Goal: Task Accomplishment & Management: Manage account settings

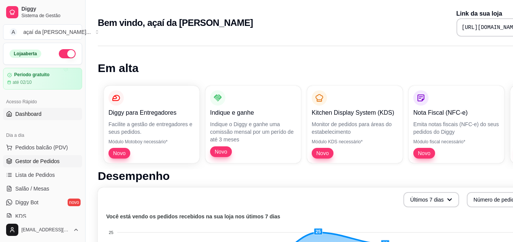
click at [29, 167] on link "Gestor de Pedidos" at bounding box center [42, 161] width 79 height 12
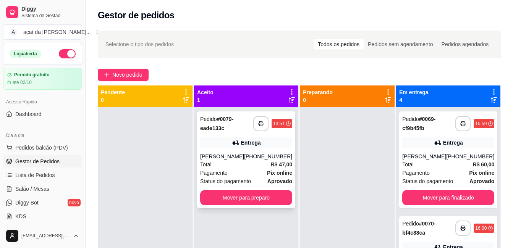
click at [245, 163] on div "Total R$ 47,00" at bounding box center [246, 164] width 92 height 8
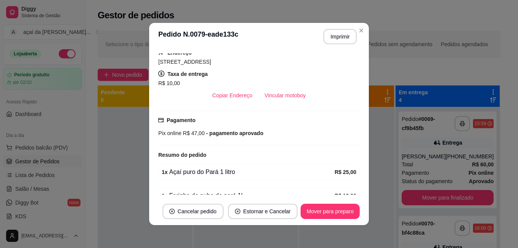
scroll to position [179, 0]
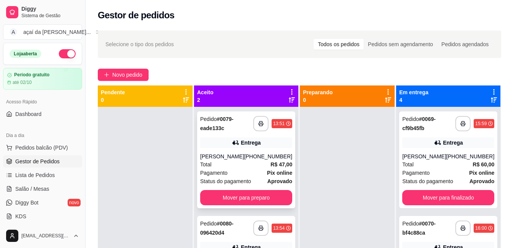
click at [249, 147] on div "Entrega" at bounding box center [246, 142] width 92 height 11
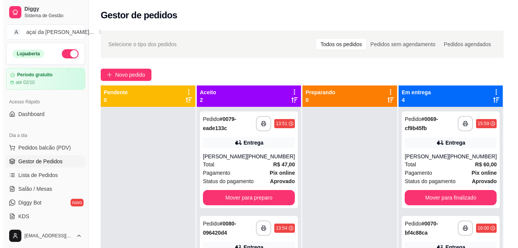
scroll to position [21, 0]
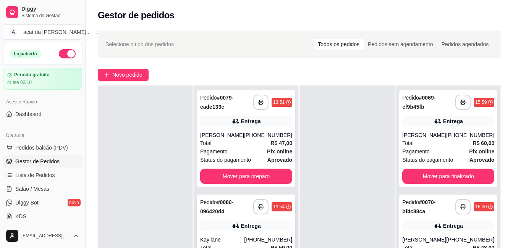
click at [232, 209] on div "Pedido # 0080-096420d4" at bounding box center [226, 207] width 53 height 18
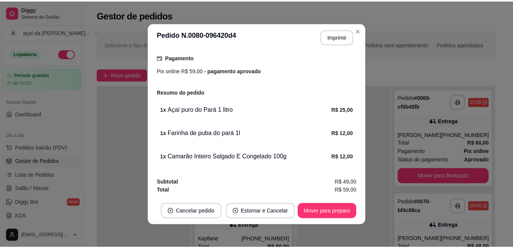
scroll to position [2, 0]
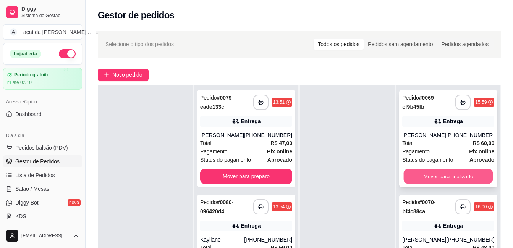
click at [423, 171] on button "Mover para finalizado" at bounding box center [447, 176] width 89 height 15
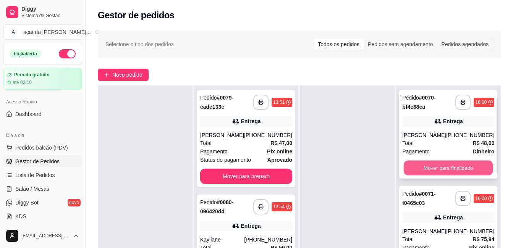
click at [421, 164] on button "Mover para finalizado" at bounding box center [447, 168] width 89 height 15
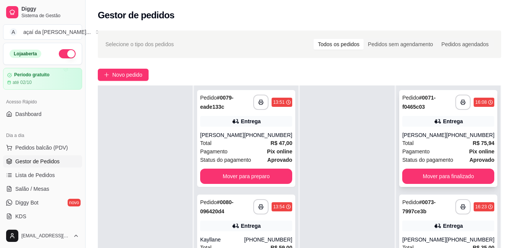
click at [406, 174] on div "**********" at bounding box center [448, 138] width 98 height 97
click at [472, 179] on button "Mover para finalizado" at bounding box center [448, 176] width 92 height 15
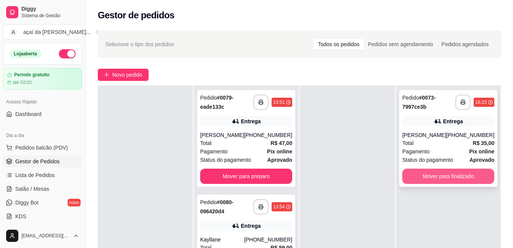
click at [439, 176] on button "Mover para finalizado" at bounding box center [448, 176] width 92 height 15
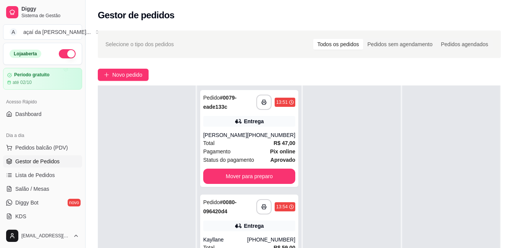
scroll to position [0, 0]
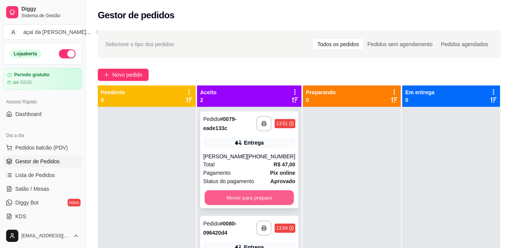
click at [235, 196] on button "Mover para preparo" at bounding box center [249, 197] width 89 height 15
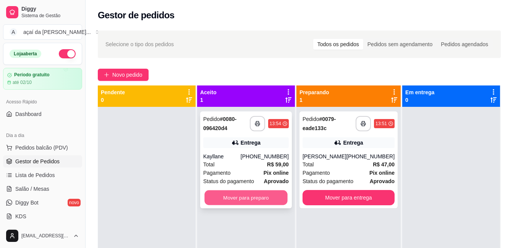
click at [265, 194] on button "Mover para preparo" at bounding box center [245, 197] width 83 height 15
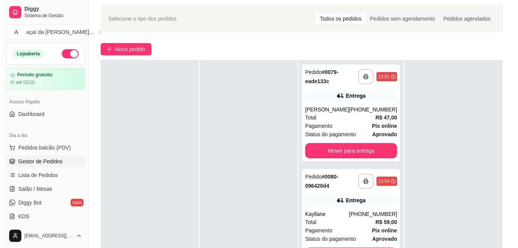
scroll to position [51, 0]
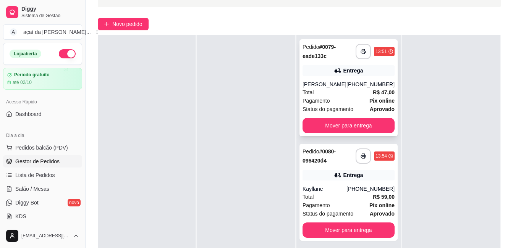
click at [350, 95] on div "Total R$ 47,00" at bounding box center [348, 92] width 92 height 8
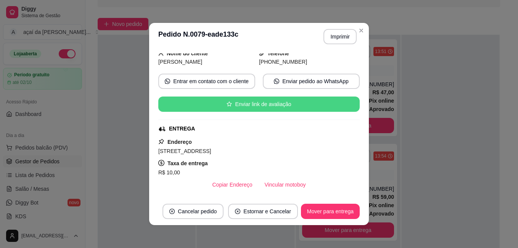
scroll to position [64, 0]
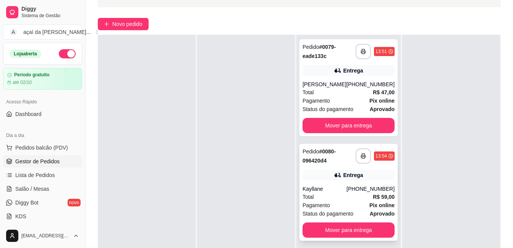
click at [330, 156] on div "Pedido # 0080-096420d4" at bounding box center [328, 156] width 53 height 18
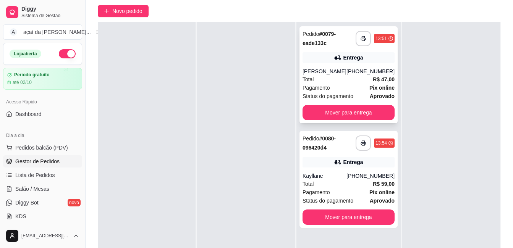
click at [325, 76] on div "Total R$ 47,00" at bounding box center [348, 79] width 92 height 8
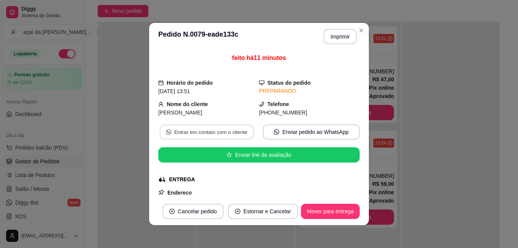
click at [227, 133] on button "Entrar em contato com o cliente" at bounding box center [207, 132] width 94 height 15
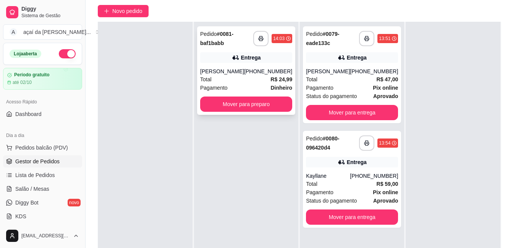
click at [219, 68] on div "[PERSON_NAME]" at bounding box center [222, 72] width 44 height 8
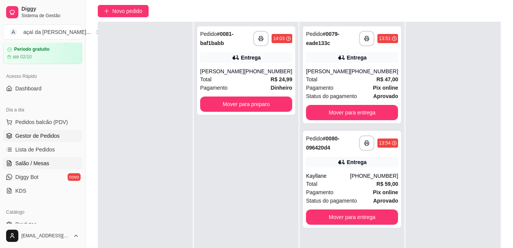
scroll to position [51, 0]
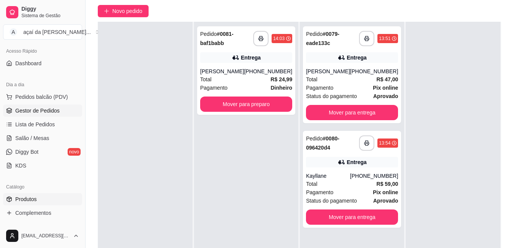
click at [34, 197] on span "Produtos" at bounding box center [25, 199] width 21 height 8
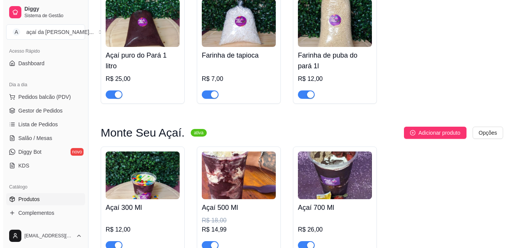
scroll to position [153, 0]
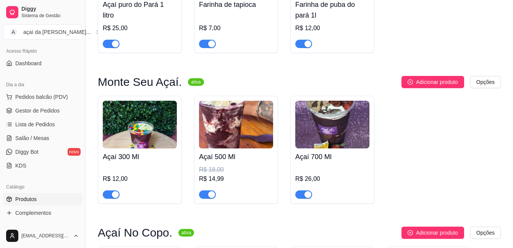
click at [221, 178] on div "R$ 14,99" at bounding box center [236, 178] width 74 height 9
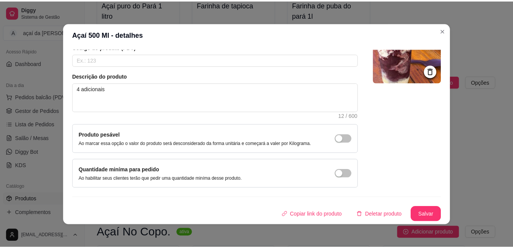
scroll to position [0, 0]
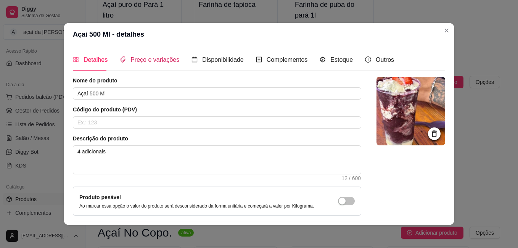
click at [160, 57] on span "Preço e variações" at bounding box center [155, 59] width 49 height 6
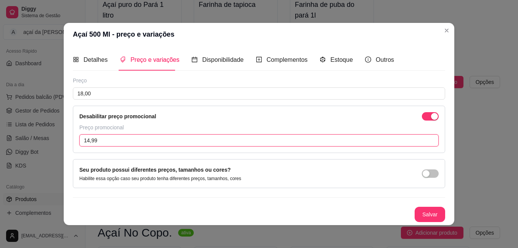
click at [165, 140] on input "14,99" at bounding box center [259, 140] width 360 height 12
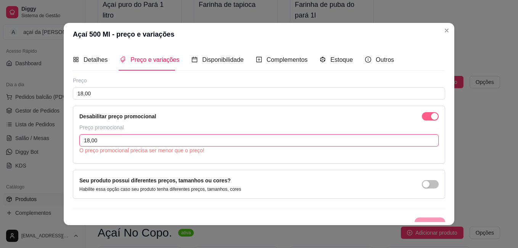
type input "18,00"
click at [422, 117] on button "button" at bounding box center [430, 116] width 17 height 8
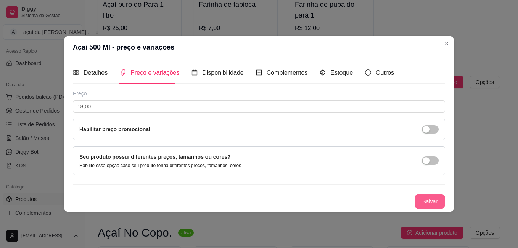
click at [432, 200] on button "Salvar" at bounding box center [430, 201] width 31 height 15
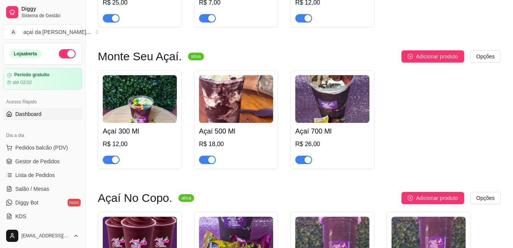
click at [29, 109] on link "Dashboard" at bounding box center [42, 114] width 79 height 12
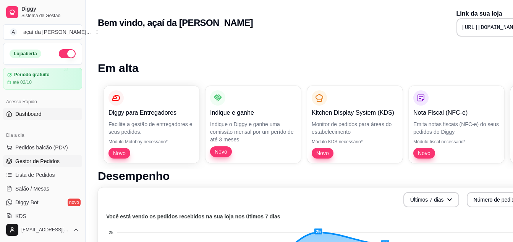
click at [41, 158] on span "Gestor de Pedidos" at bounding box center [37, 162] width 44 height 8
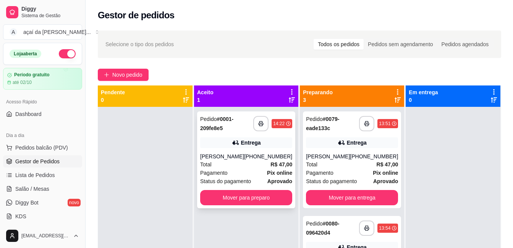
click at [227, 170] on span "Pagamento" at bounding box center [213, 173] width 27 height 8
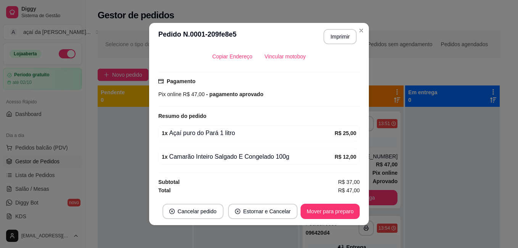
scroll to position [2, 0]
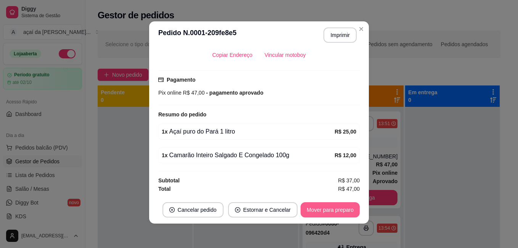
click at [305, 208] on button "Mover para preparo" at bounding box center [330, 209] width 59 height 15
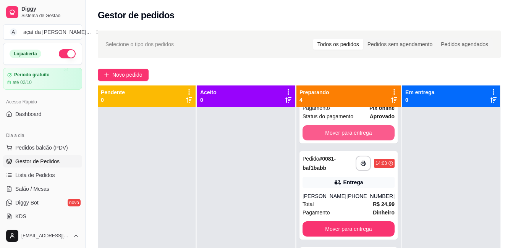
scroll to position [147, 0]
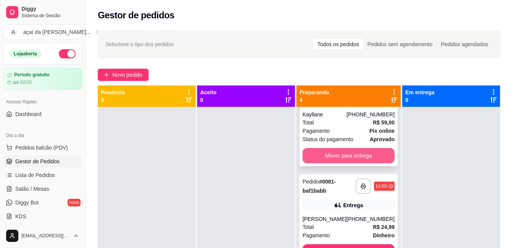
click at [328, 154] on button "Mover para entrega" at bounding box center [348, 155] width 92 height 15
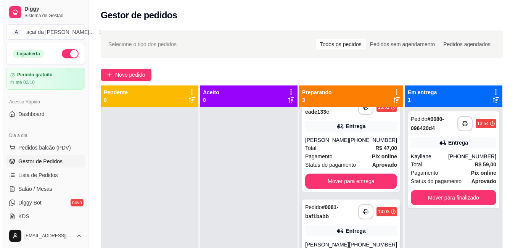
scroll to position [0, 0]
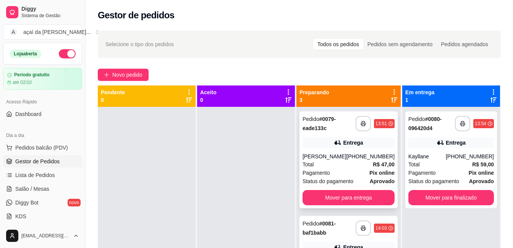
click at [331, 162] on div "Total R$ 47,00" at bounding box center [348, 164] width 92 height 8
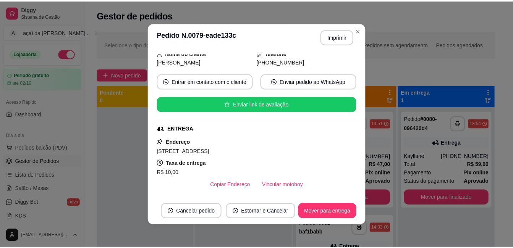
scroll to position [89, 0]
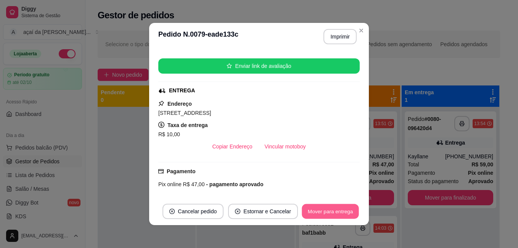
click at [329, 214] on button "Mover para entrega" at bounding box center [330, 211] width 57 height 15
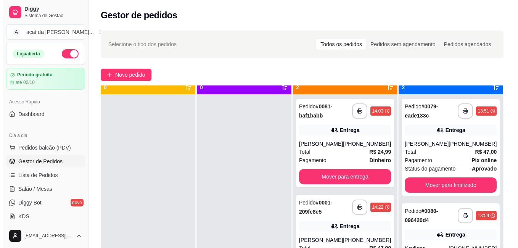
scroll to position [21, 0]
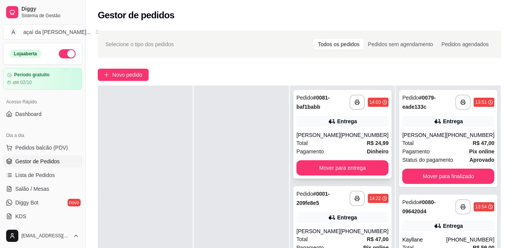
click at [340, 139] on div "[PERSON_NAME]" at bounding box center [318, 135] width 44 height 8
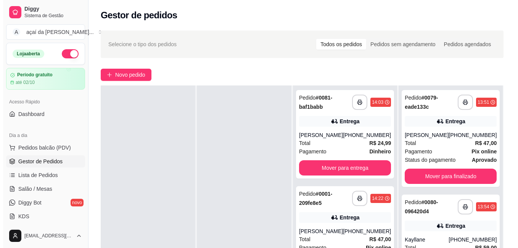
scroll to position [51, 0]
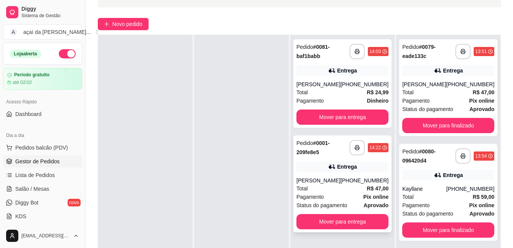
click at [342, 172] on div "Entrega" at bounding box center [342, 166] width 92 height 11
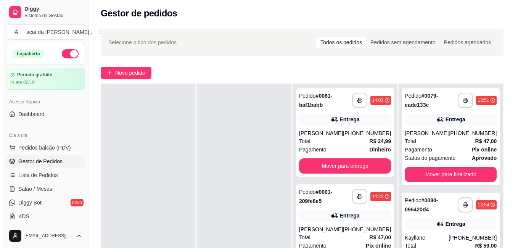
scroll to position [0, 0]
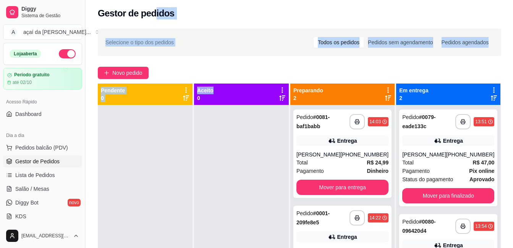
drag, startPoint x: 153, startPoint y: 23, endPoint x: 237, endPoint y: 84, distance: 104.1
click at [237, 84] on div "**********" at bounding box center [298, 169] width 427 height 343
click at [168, 133] on div at bounding box center [145, 229] width 95 height 248
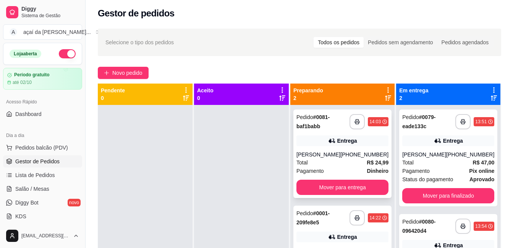
click at [317, 139] on div "Entrega" at bounding box center [342, 140] width 92 height 11
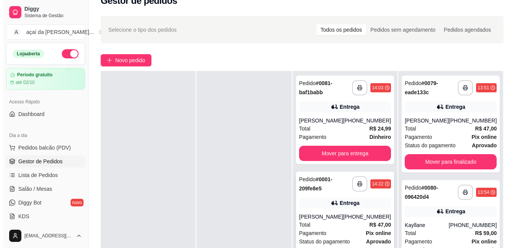
scroll to position [53, 0]
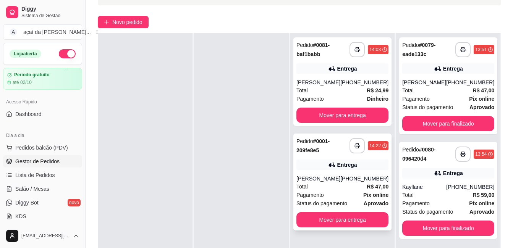
click at [332, 182] on div "[PERSON_NAME]" at bounding box center [318, 179] width 44 height 8
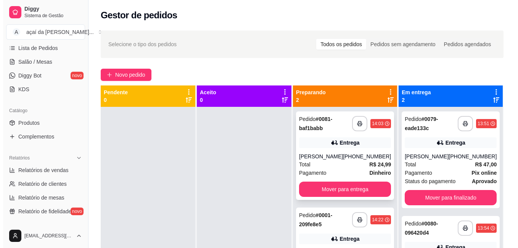
scroll to position [21, 0]
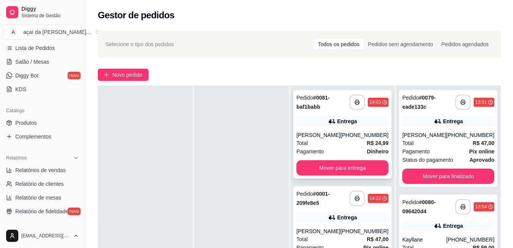
click at [328, 137] on div "[PERSON_NAME]" at bounding box center [318, 135] width 44 height 8
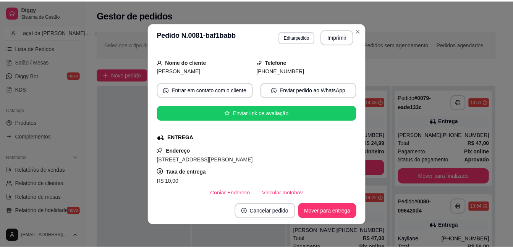
scroll to position [0, 0]
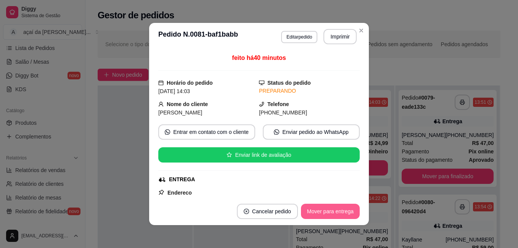
click at [330, 214] on button "Mover para entrega" at bounding box center [330, 211] width 59 height 15
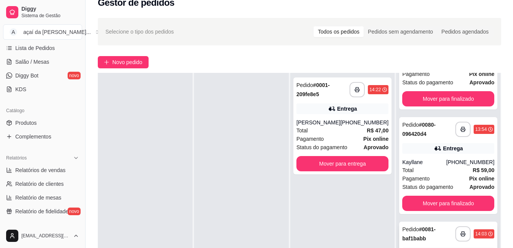
scroll to position [64, 0]
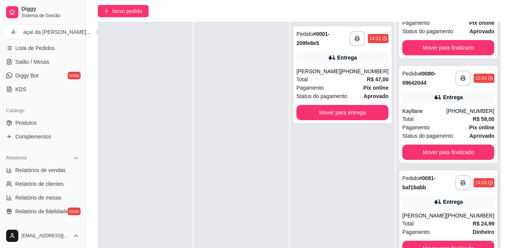
click at [436, 212] on div "[PERSON_NAME]" at bounding box center [424, 216] width 44 height 8
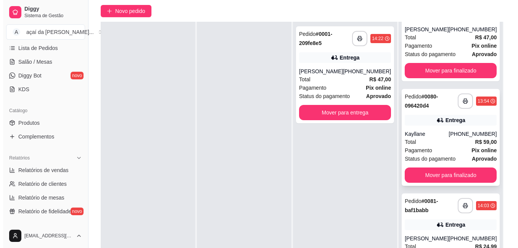
scroll to position [80, 0]
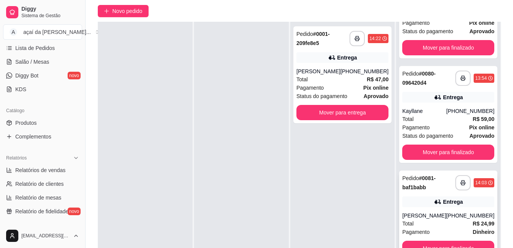
click at [442, 220] on div "Total R$ 24,99" at bounding box center [448, 223] width 92 height 8
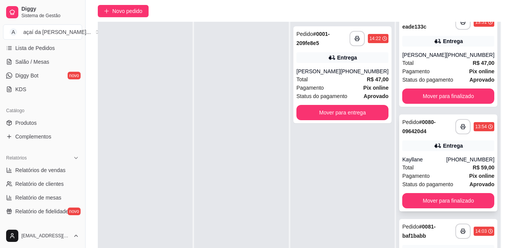
scroll to position [0, 0]
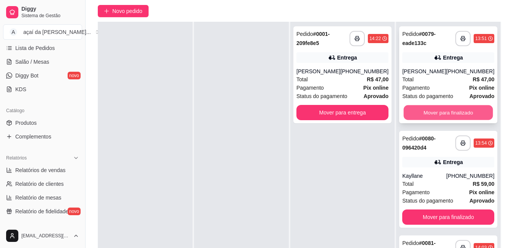
click at [433, 111] on button "Mover para finalizado" at bounding box center [447, 112] width 89 height 15
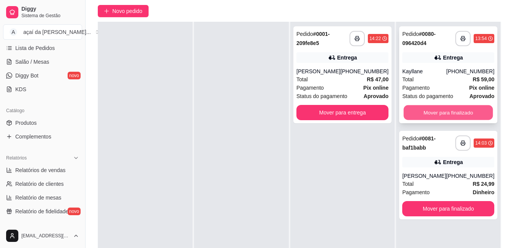
click at [442, 110] on button "Mover para finalizado" at bounding box center [447, 112] width 89 height 15
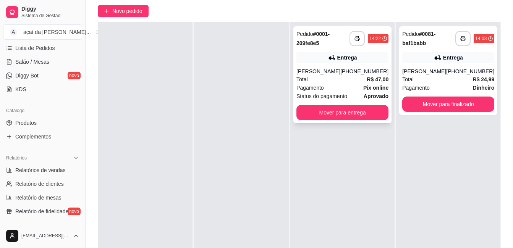
click at [326, 68] on div "[PERSON_NAME]" at bounding box center [318, 72] width 44 height 8
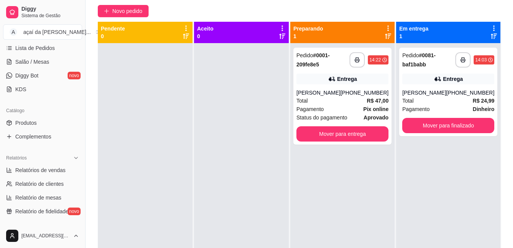
click at [167, 55] on div at bounding box center [145, 167] width 95 height 248
drag, startPoint x: 167, startPoint y: 55, endPoint x: 145, endPoint y: 99, distance: 49.0
click at [145, 99] on div at bounding box center [145, 167] width 95 height 248
click at [352, 111] on div "Pagamento Pix online" at bounding box center [342, 109] width 92 height 8
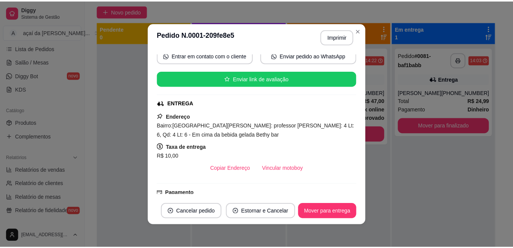
scroll to position [89, 0]
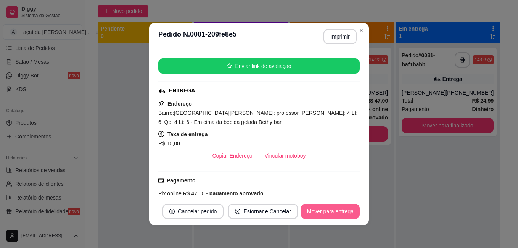
click at [333, 211] on button "Mover para entrega" at bounding box center [330, 211] width 59 height 15
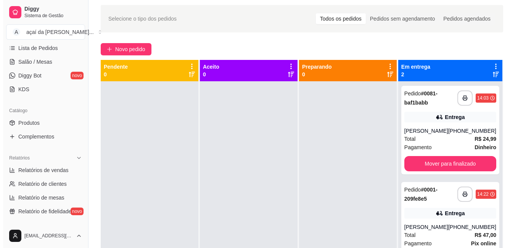
scroll to position [21, 0]
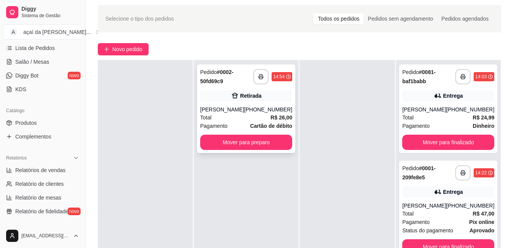
click at [228, 113] on div "[PERSON_NAME]" at bounding box center [222, 110] width 44 height 8
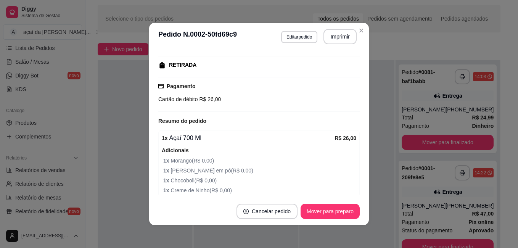
scroll to position [158, 0]
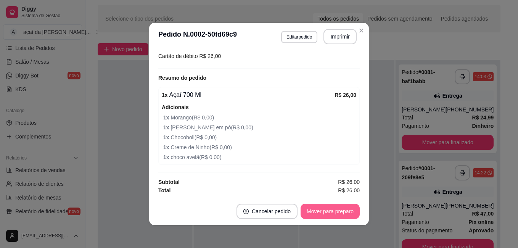
click at [345, 211] on button "Mover para preparo" at bounding box center [330, 211] width 59 height 15
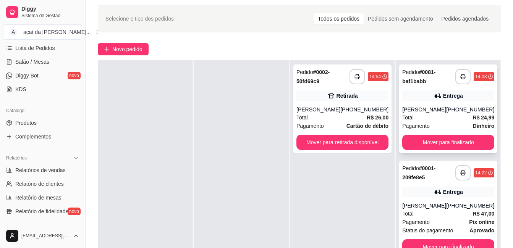
click at [430, 97] on div "Entrega" at bounding box center [448, 95] width 92 height 11
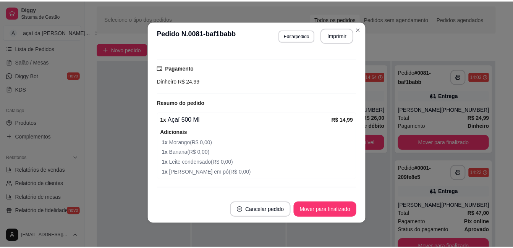
scroll to position [207, 0]
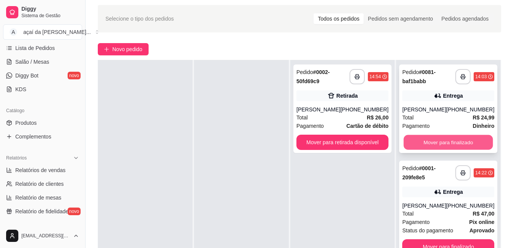
click at [455, 150] on button "Mover para finalizado" at bounding box center [447, 142] width 89 height 15
